Goal: Information Seeking & Learning: Understand process/instructions

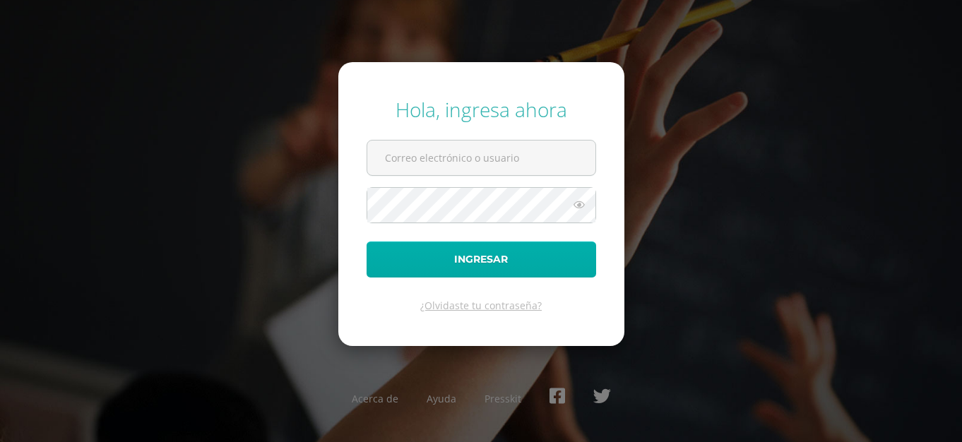
type input "[EMAIL_ADDRESS][DOMAIN_NAME]"
click at [464, 268] on button "Ingresar" at bounding box center [482, 260] width 230 height 36
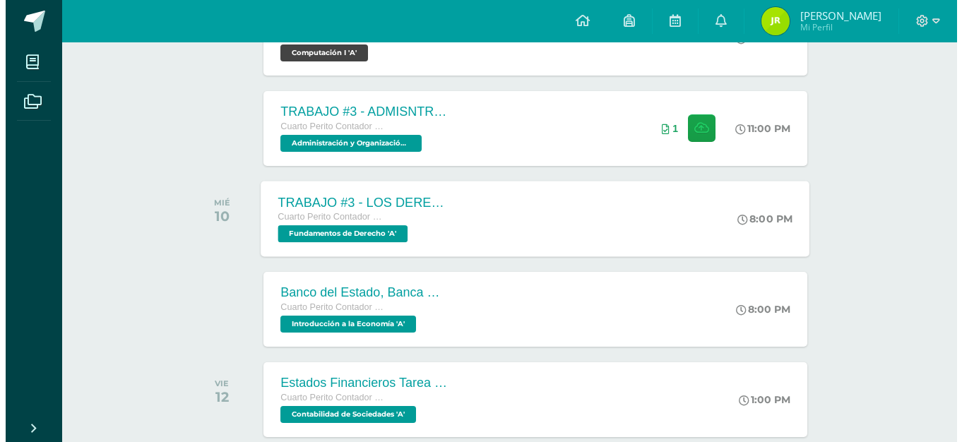
scroll to position [334, 0]
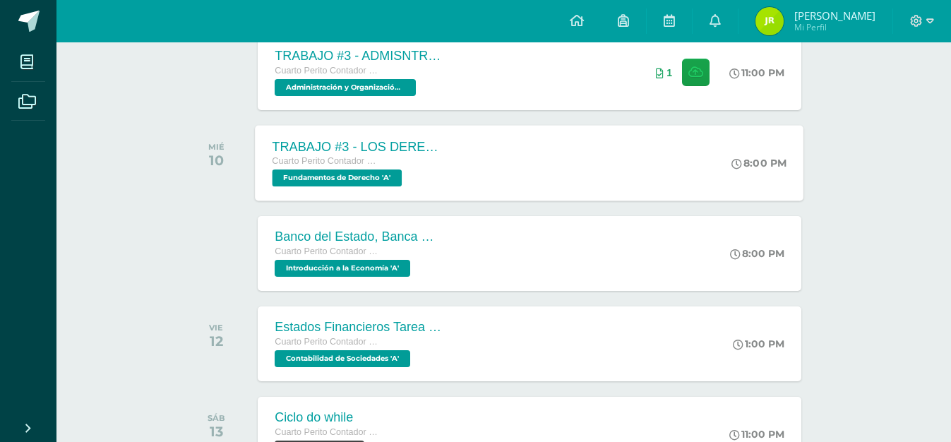
click at [533, 184] on div "TRABAJO #3 - LOS DERECHOS HUMANOS Cuarto Perito Contador con Orientación en Com…" at bounding box center [530, 163] width 549 height 76
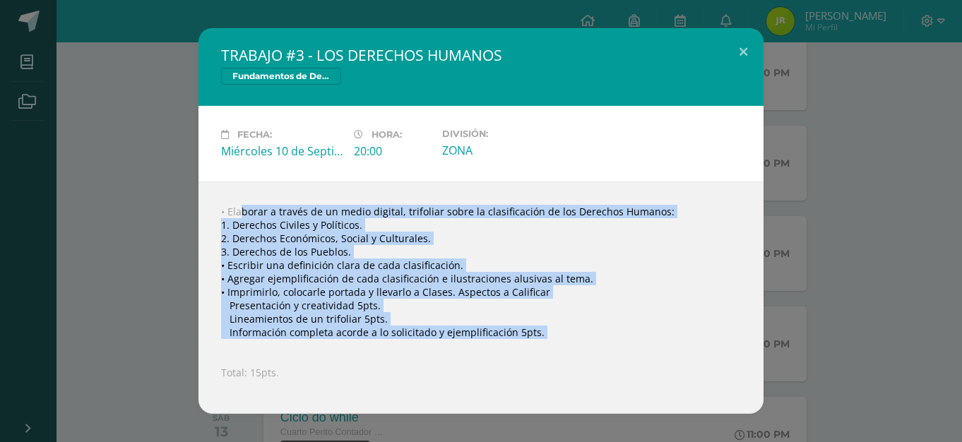
drag, startPoint x: 221, startPoint y: 210, endPoint x: 649, endPoint y: 342, distance: 448.0
click at [649, 342] on div "• Elaborar a través de un medio digital, trifoliar sobre la clasificación de lo…" at bounding box center [480, 298] width 565 height 232
copy div "• Elaborar a través de un medio digital, trifoliar sobre la clasificación de lo…"
